Goal: Find specific page/section: Find specific page/section

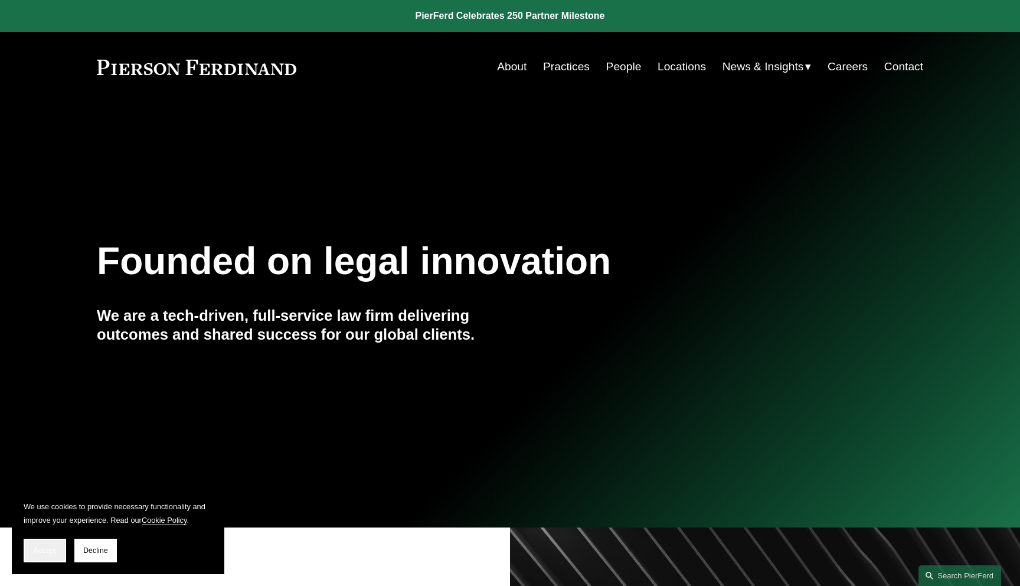
click at [44, 548] on span "Accept" at bounding box center [45, 550] width 22 height 8
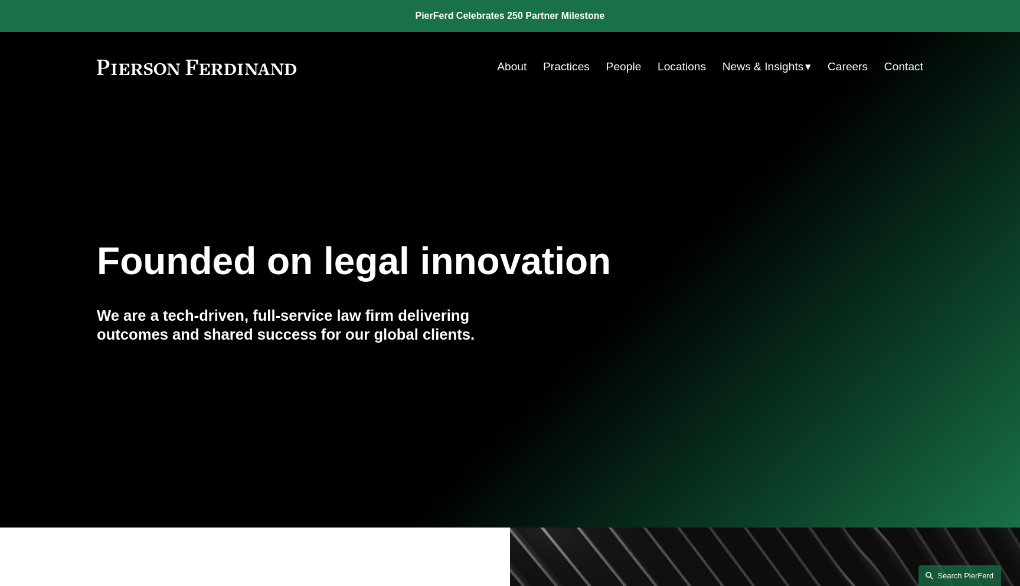
click at [953, 565] on link "Search this site" at bounding box center [960, 575] width 83 height 21
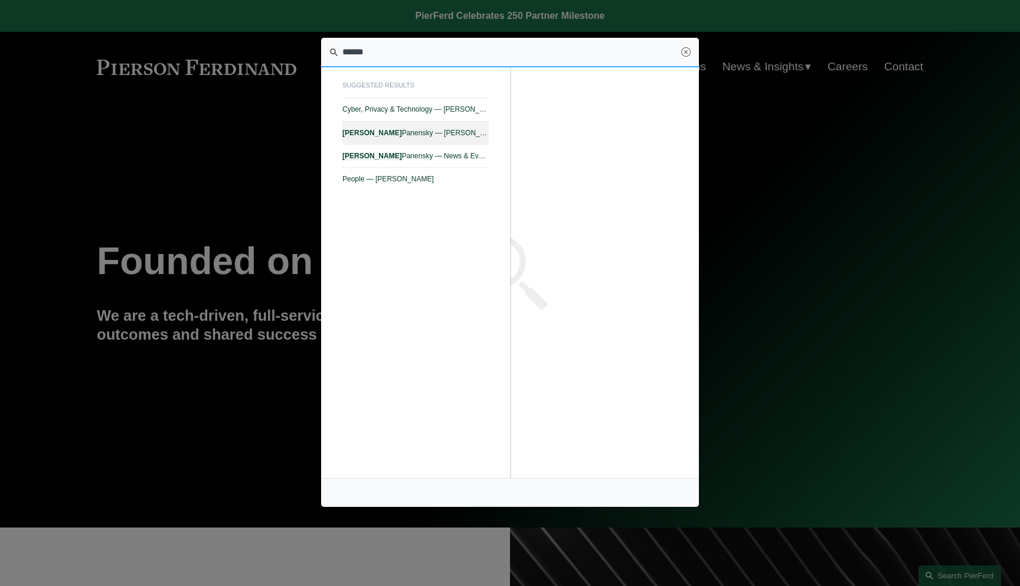
click at [464, 139] on link "Stuart Panensky — Pierson Ferdinand LLP" at bounding box center [415, 133] width 146 height 23
type input "******"
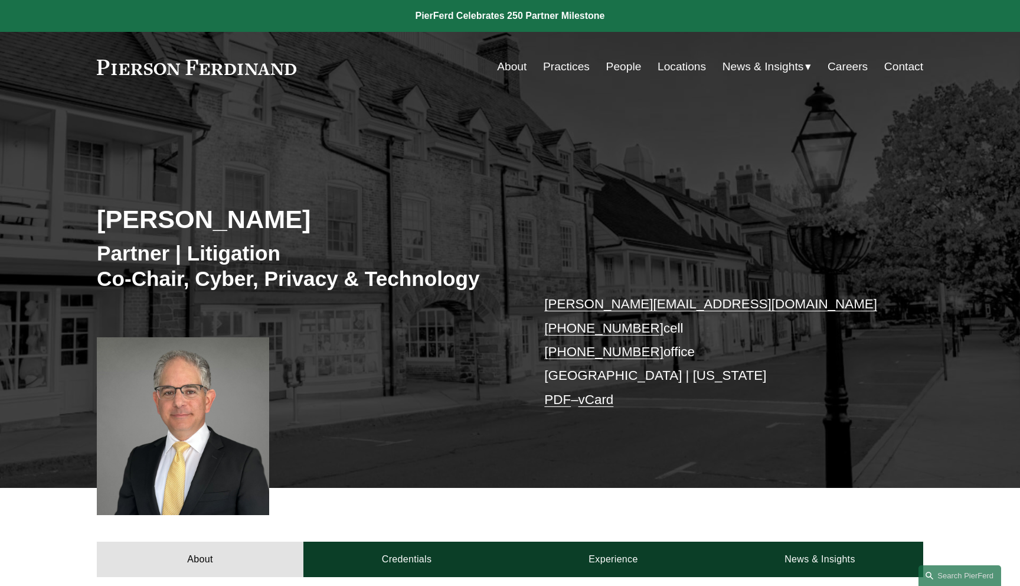
click at [630, 66] on link "People" at bounding box center [623, 66] width 35 height 22
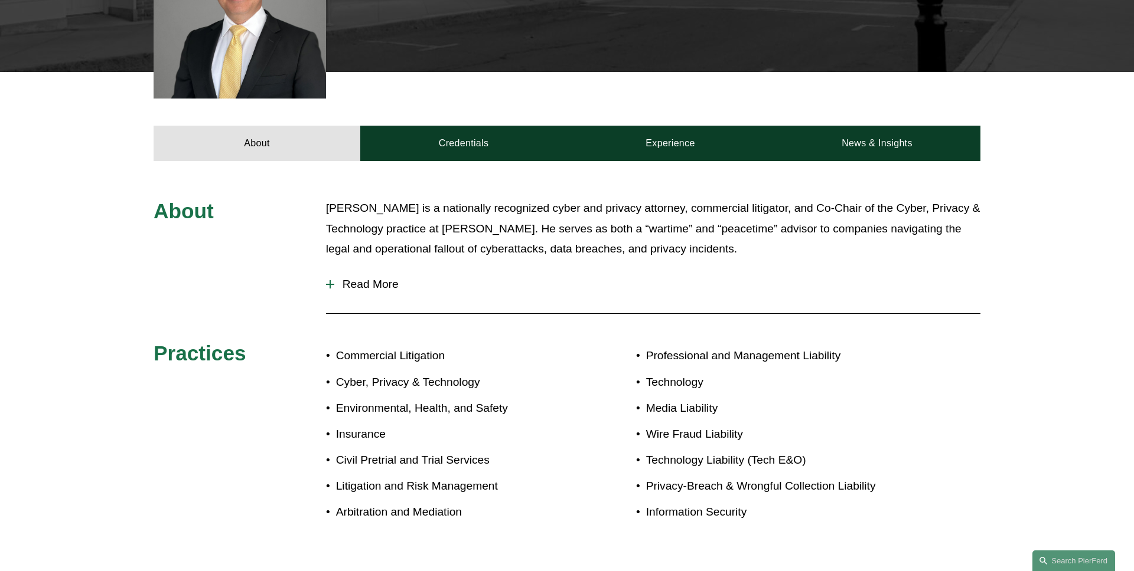
scroll to position [507, 0]
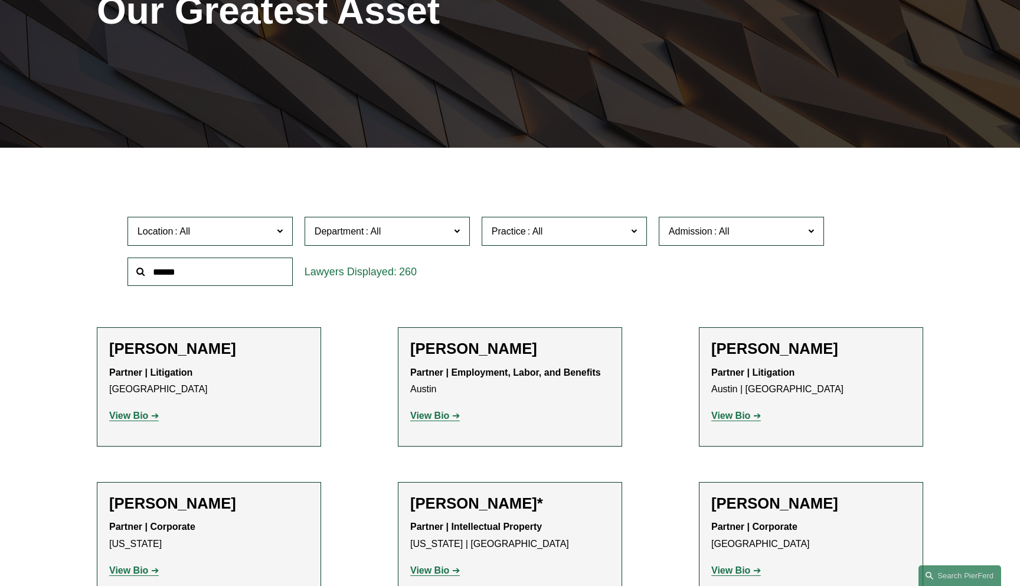
scroll to position [328, 0]
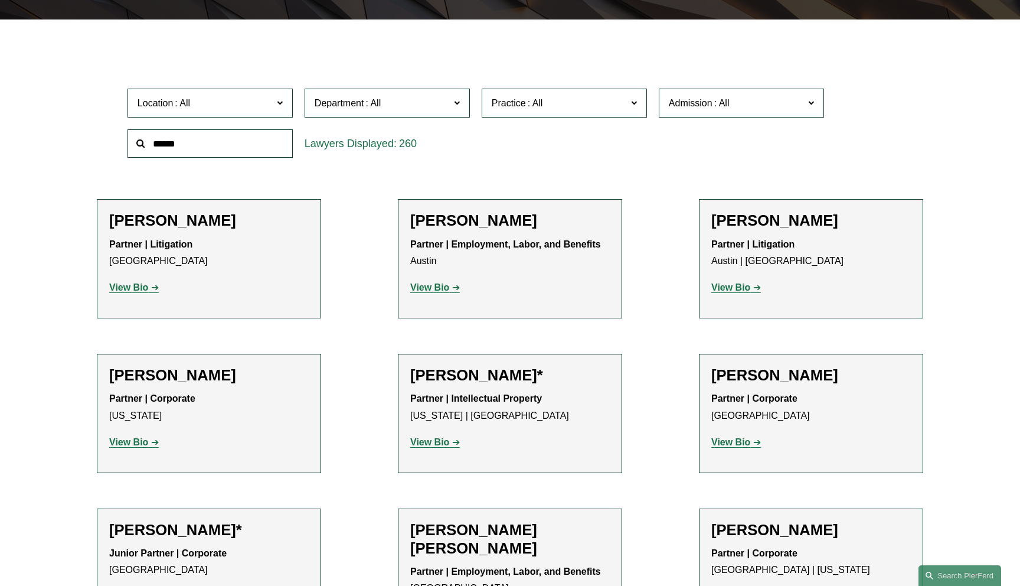
click at [272, 109] on label "Location" at bounding box center [210, 103] width 165 height 29
click at [0, 0] on link "[US_STATE]" at bounding box center [0, 0] width 0 height 0
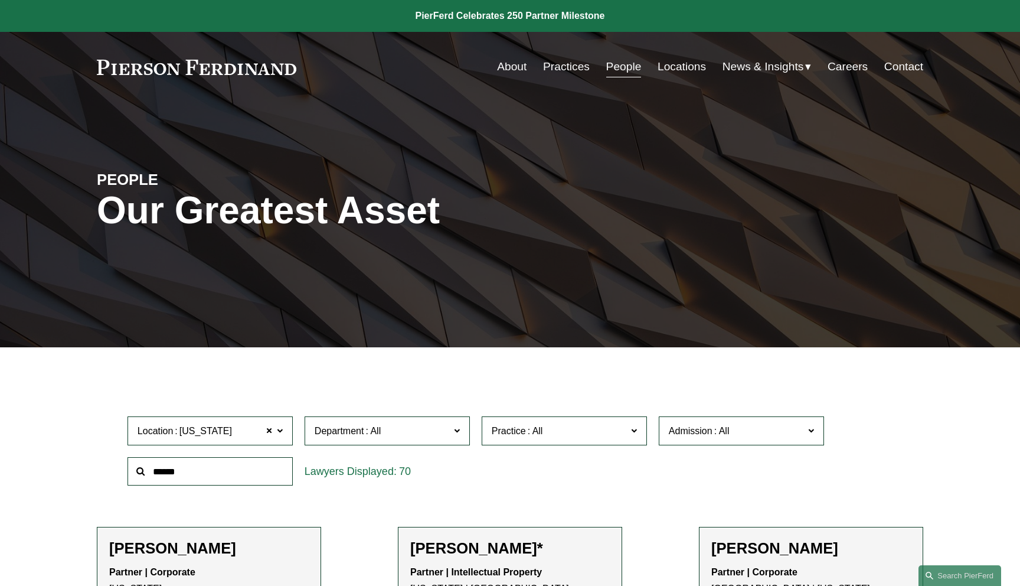
click at [722, 430] on span at bounding box center [722, 431] width 19 height 10
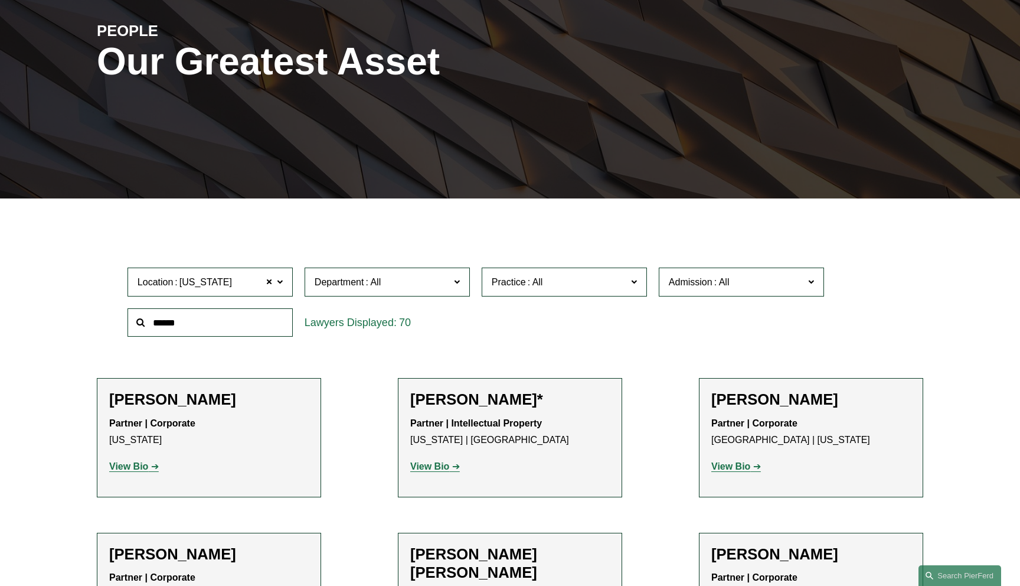
scroll to position [639, 0]
click at [0, 0] on link "[US_STATE]" at bounding box center [0, 0] width 0 height 0
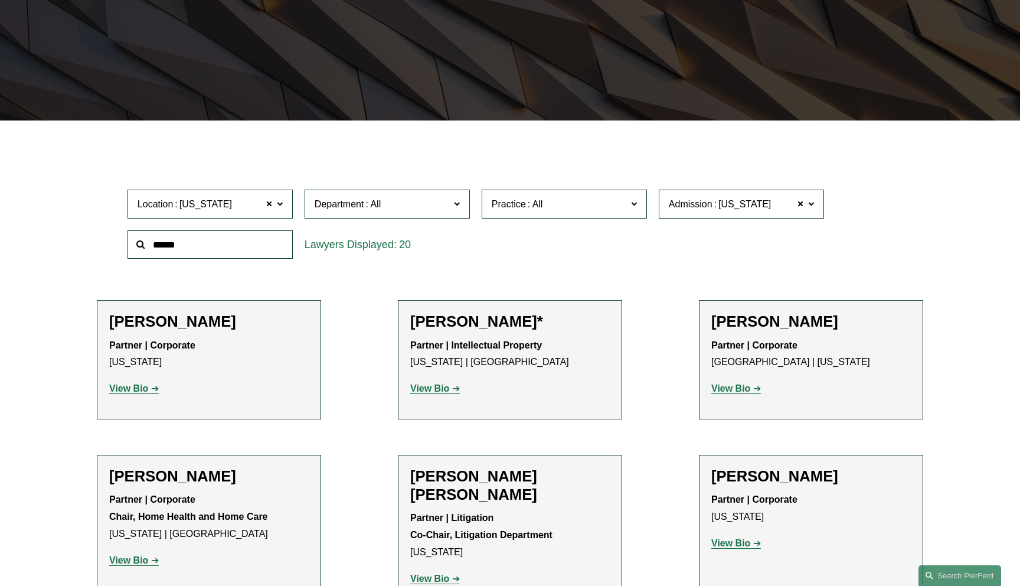
scroll to position [227, 0]
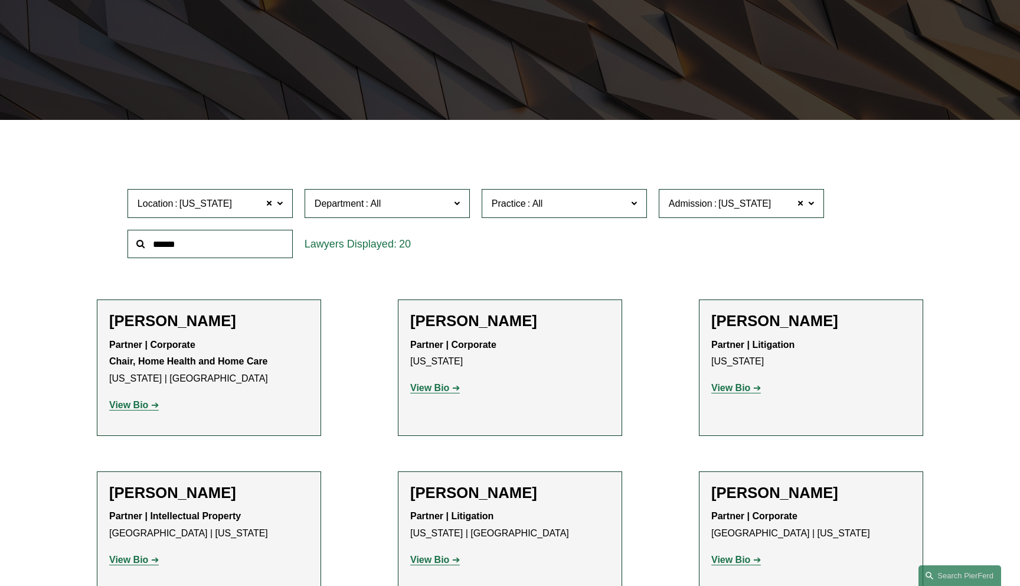
click at [414, 208] on span "Department" at bounding box center [382, 203] width 135 height 16
click at [0, 0] on link "Litigation" at bounding box center [0, 0] width 0 height 0
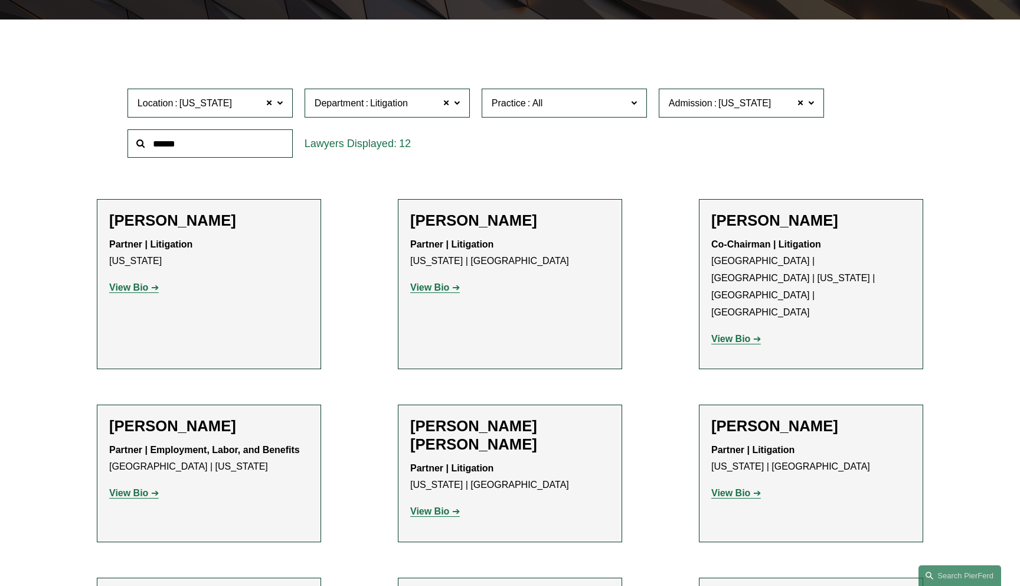
scroll to position [332, 0]
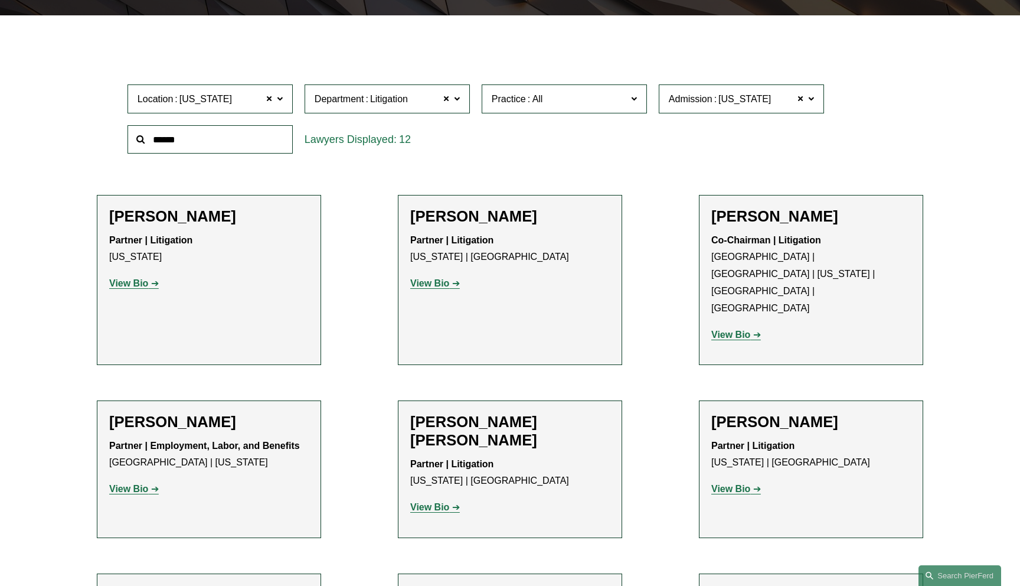
click at [817, 103] on label "Admission [US_STATE]" at bounding box center [741, 98] width 165 height 29
click at [0, 0] on link "[US_STATE]" at bounding box center [0, 0] width 0 height 0
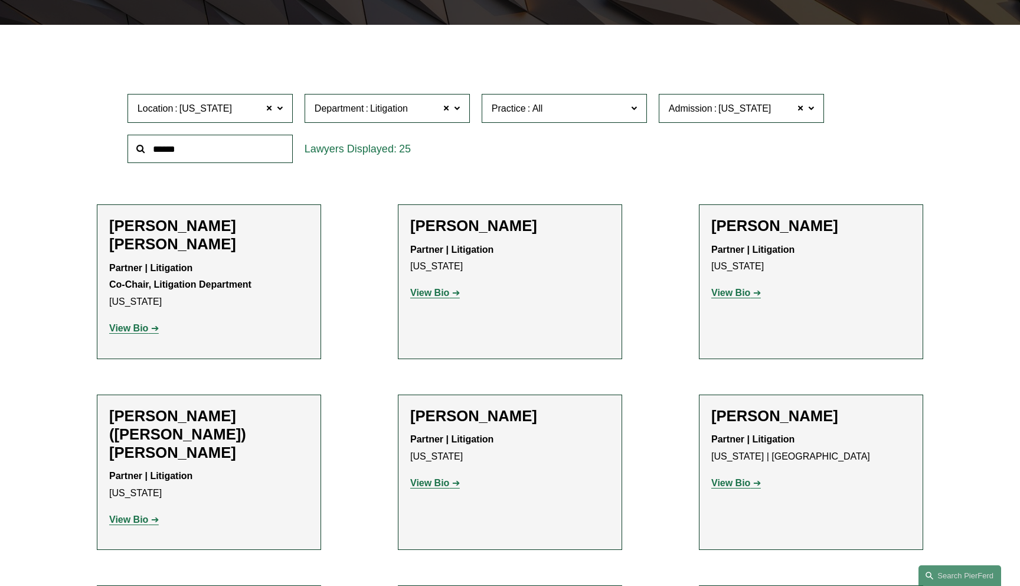
scroll to position [311, 0]
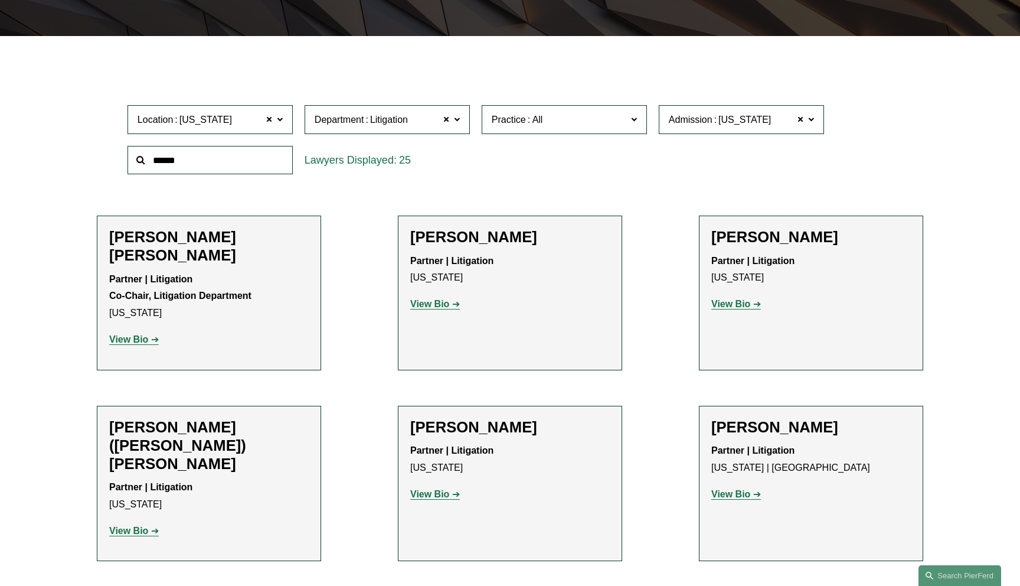
click at [609, 118] on span "Practice" at bounding box center [559, 120] width 135 height 16
click at [0, 0] on link "Commercial Litigation" at bounding box center [0, 0] width 0 height 0
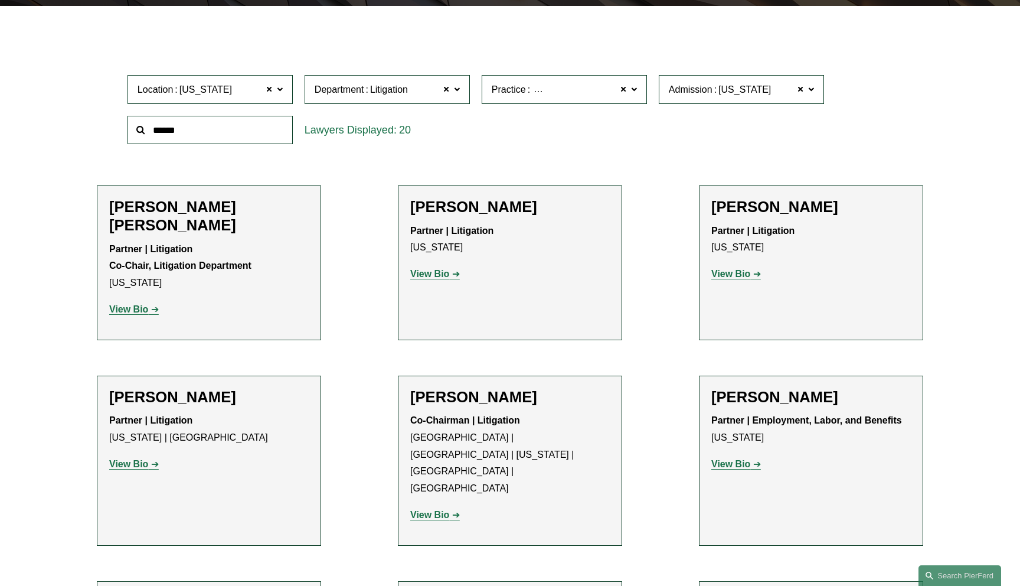
scroll to position [325, 0]
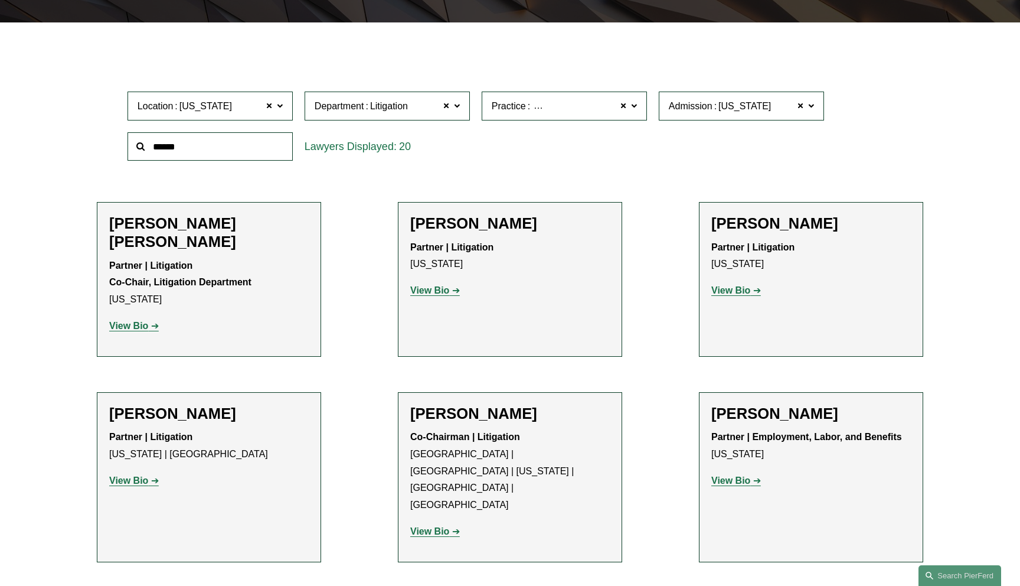
click at [638, 112] on label "Practice Commercial Litigation" at bounding box center [564, 106] width 165 height 29
click at [0, 0] on link "Cyber, Privacy & Technology" at bounding box center [0, 0] width 0 height 0
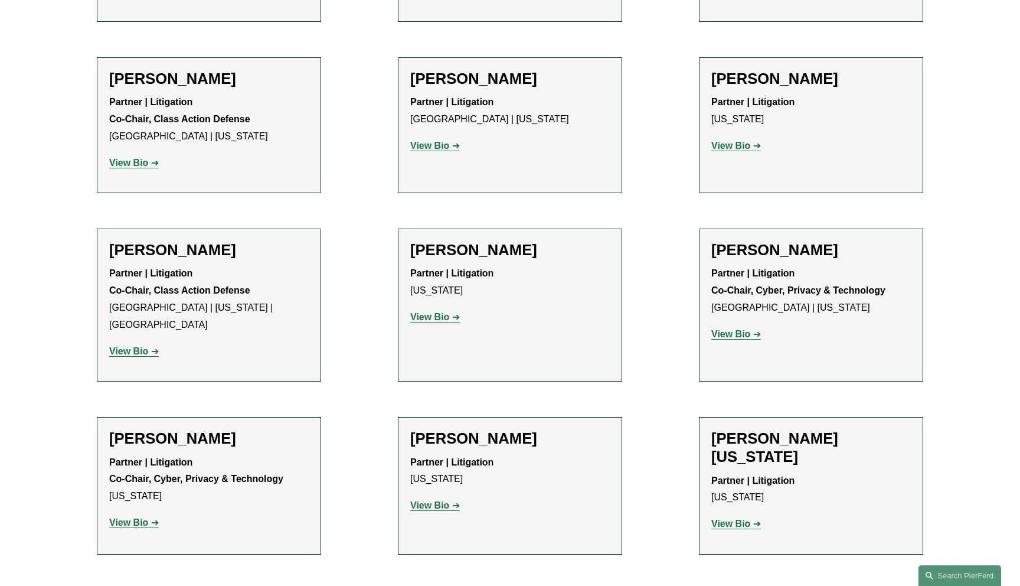
scroll to position [595, 0]
